Goal: Information Seeking & Learning: Learn about a topic

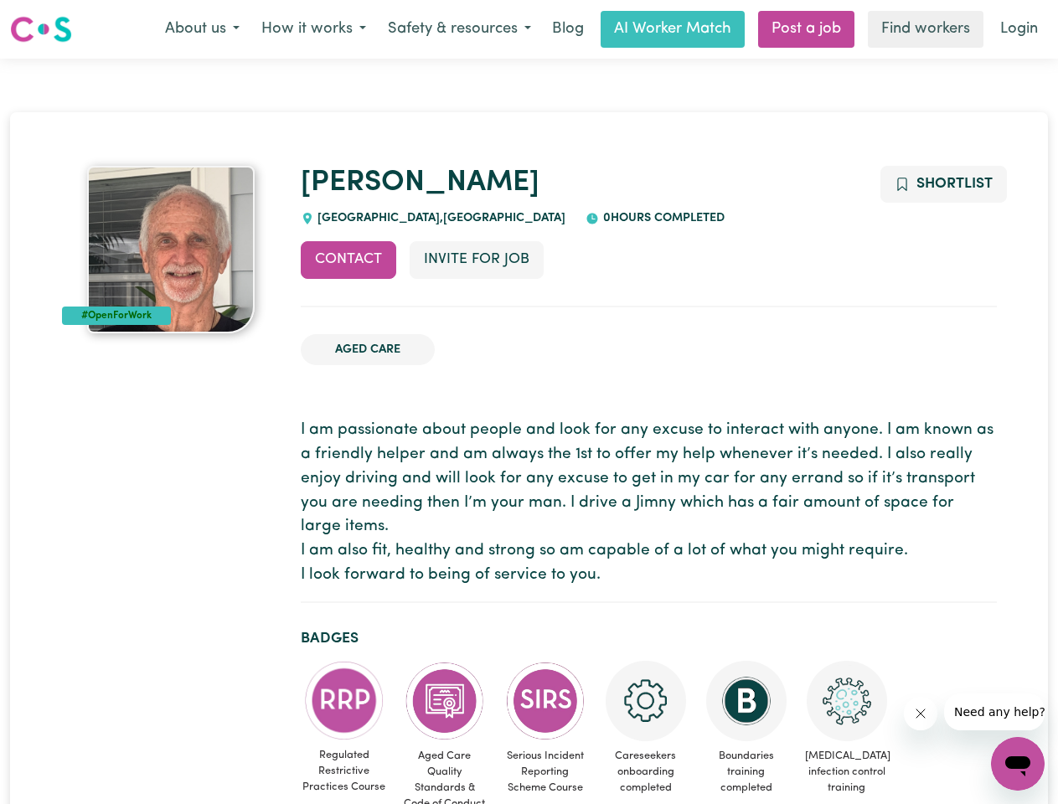
click at [202, 29] on button "About us" at bounding box center [202, 29] width 96 height 35
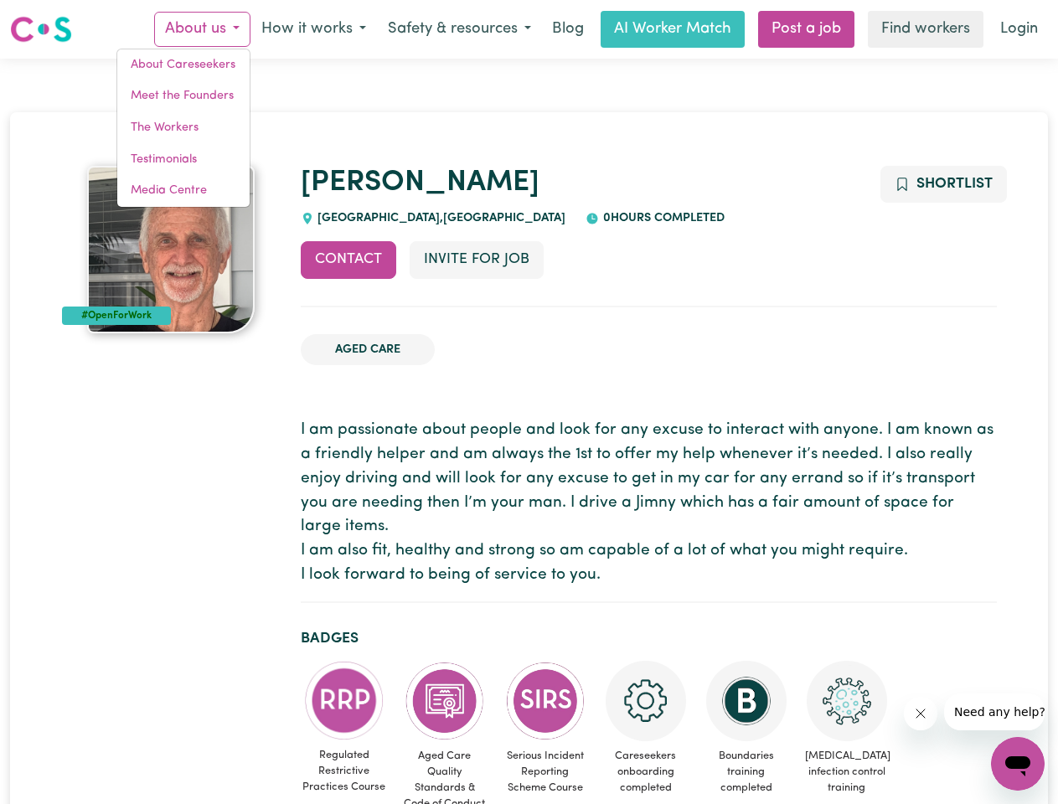
click at [312, 29] on button "How it works" at bounding box center [313, 29] width 126 height 35
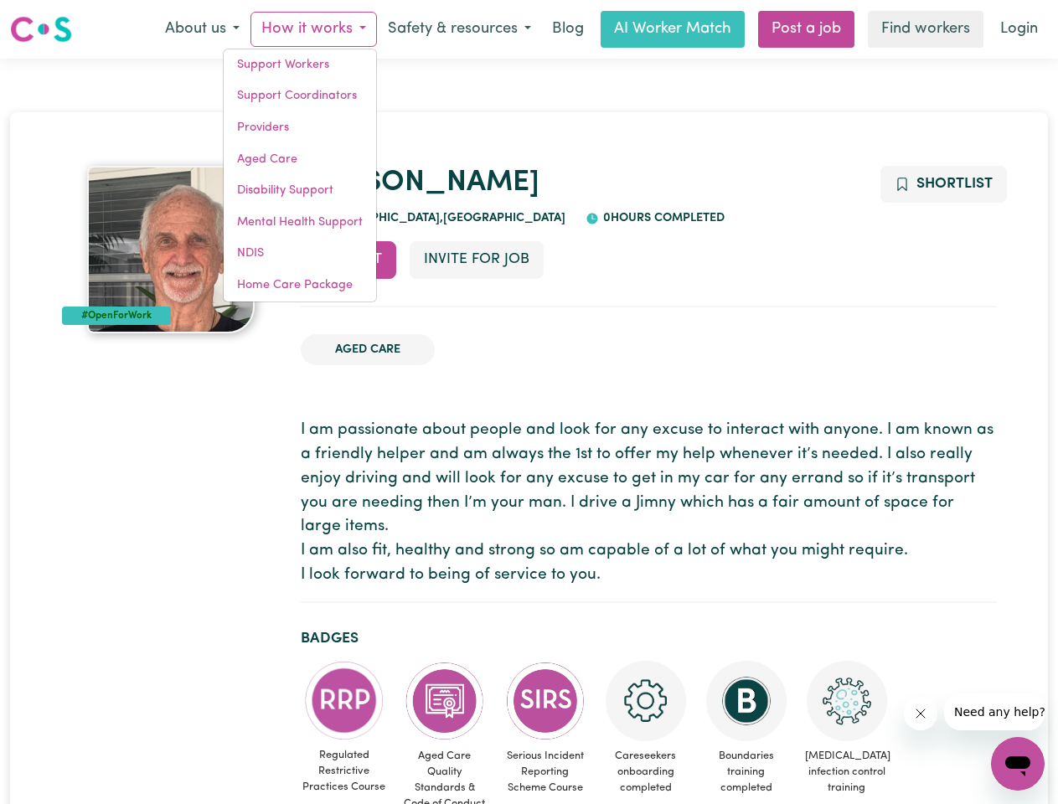
click at [458, 29] on button "Safety & resources" at bounding box center [459, 29] width 165 height 35
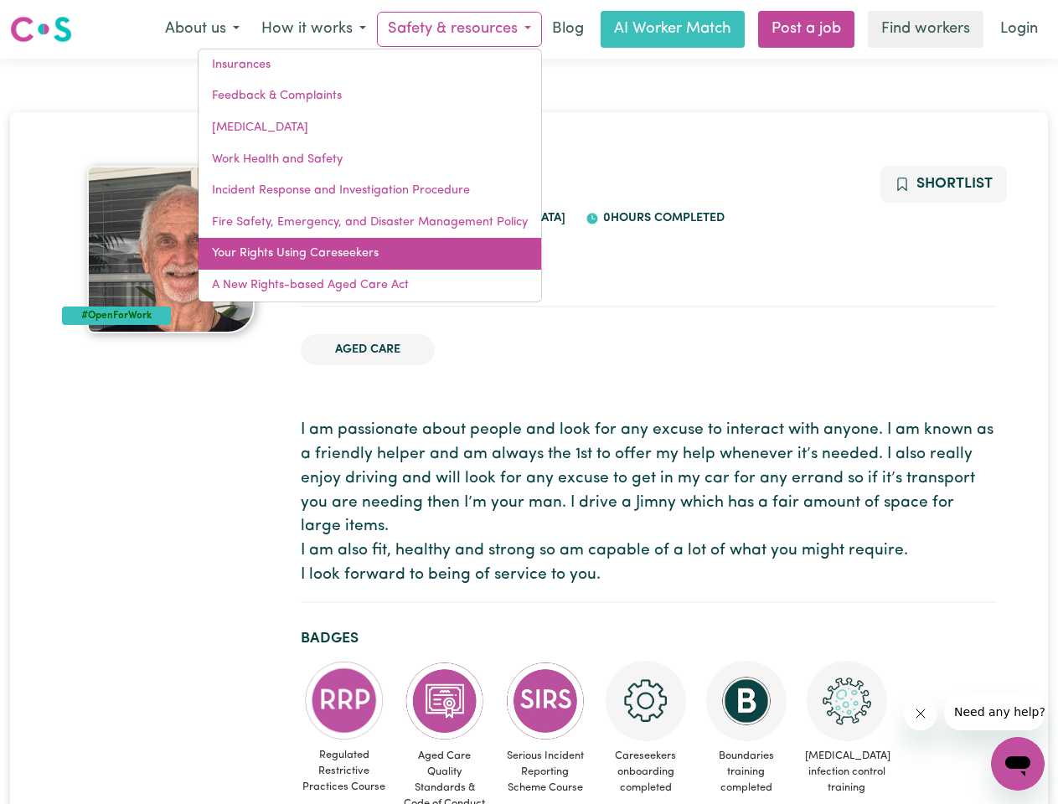
click at [348, 260] on link "Your Rights Using Careseekers" at bounding box center [369, 254] width 343 height 32
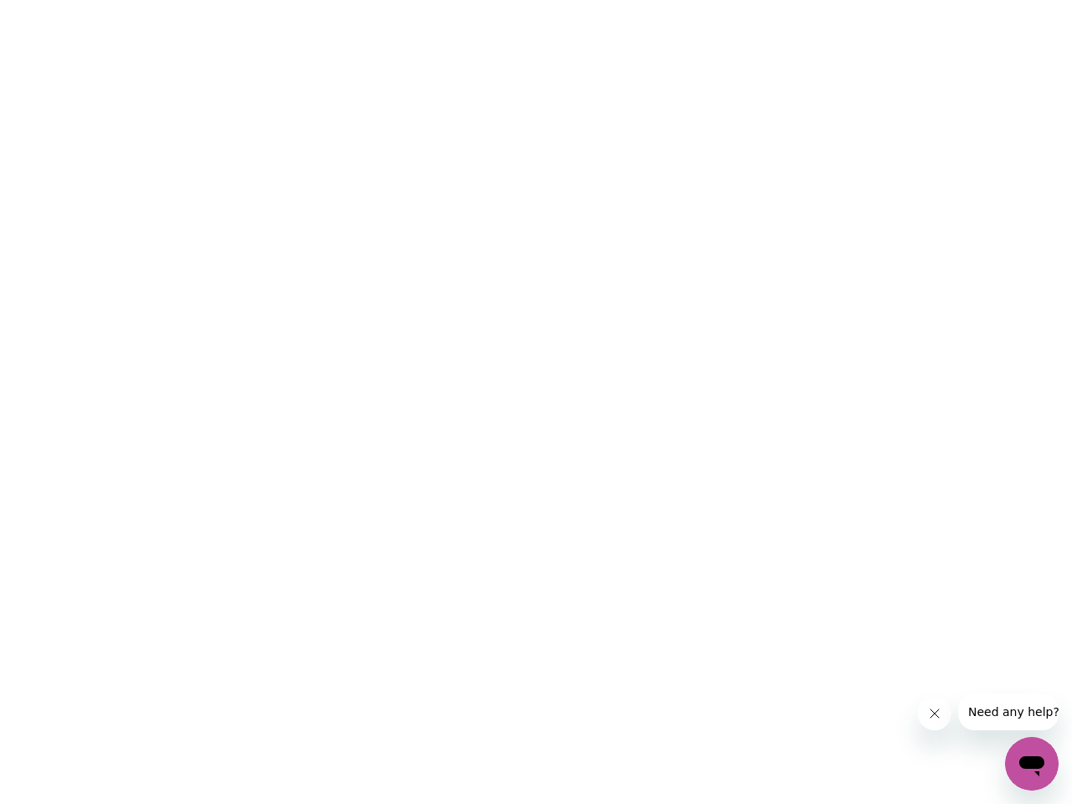
click at [476, 0] on html at bounding box center [536, 0] width 1072 height 0
click at [942, 0] on html at bounding box center [536, 0] width 1072 height 0
click at [344, 0] on html at bounding box center [536, 0] width 1072 height 0
click at [445, 0] on html at bounding box center [536, 0] width 1072 height 0
